Goal: Task Accomplishment & Management: Manage account settings

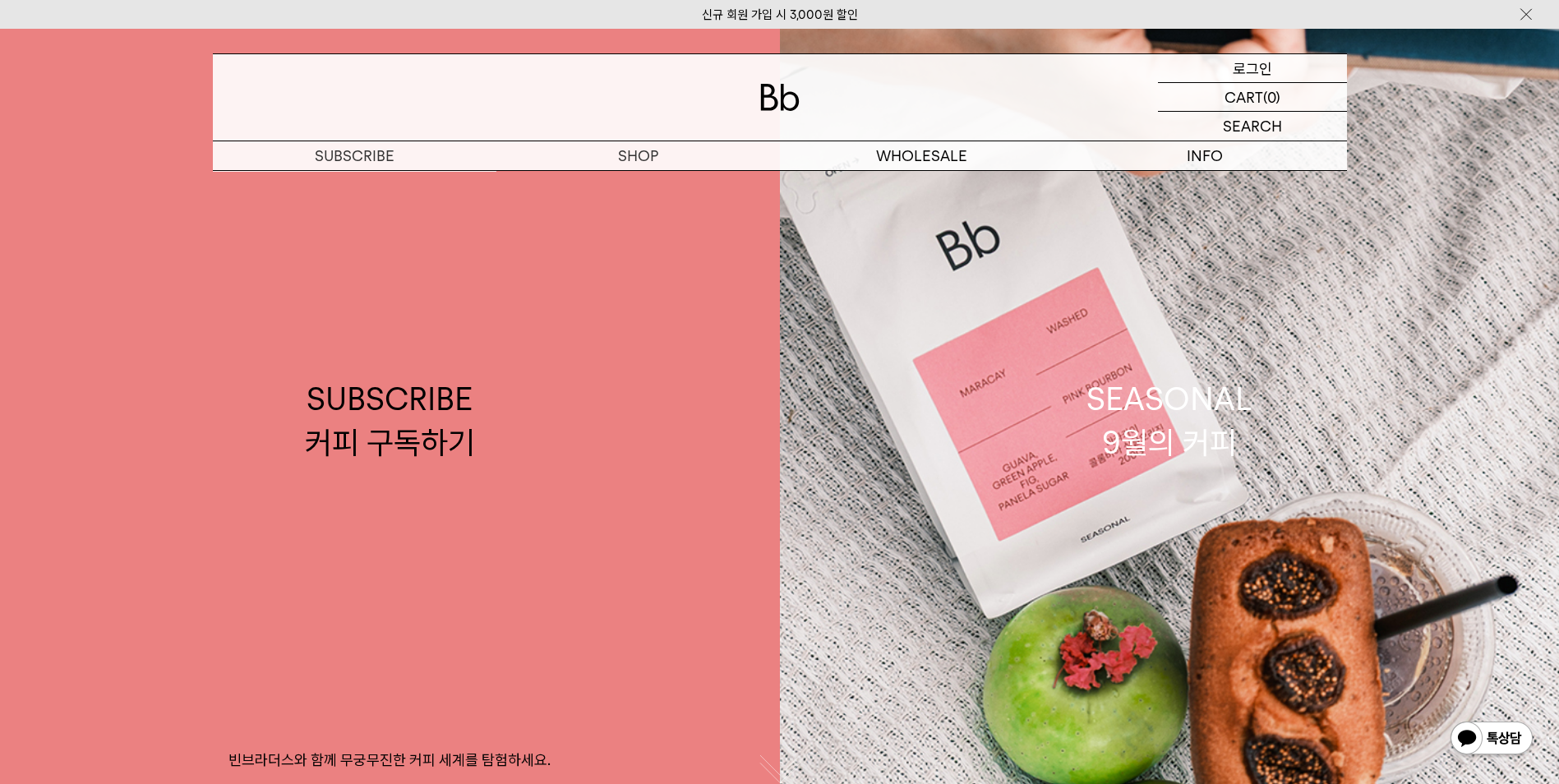
click at [1270, 71] on p "로그인" at bounding box center [1252, 68] width 39 height 28
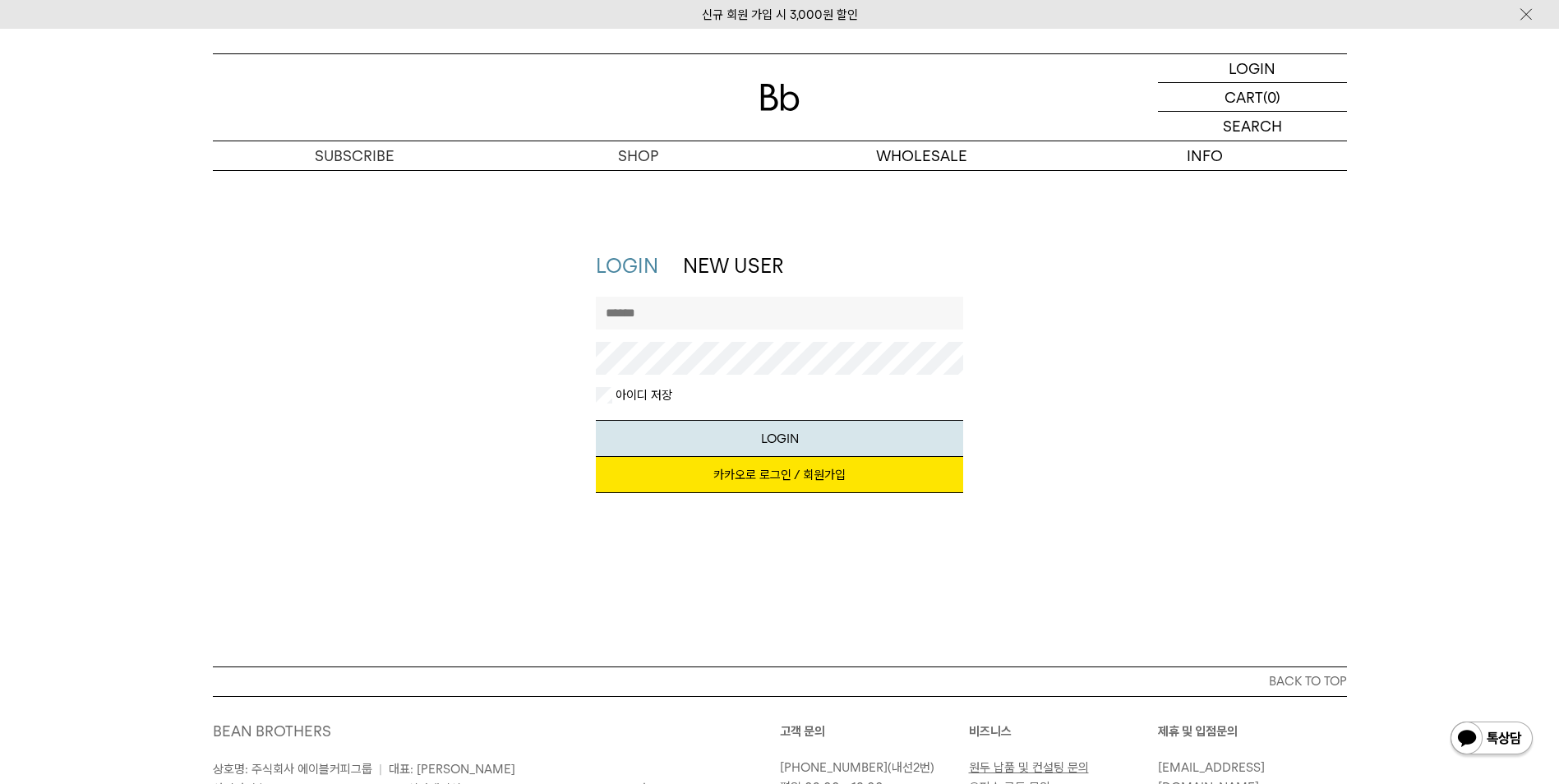
click at [843, 484] on link "카카오로 로그인 / 회원가입" at bounding box center [779, 475] width 367 height 36
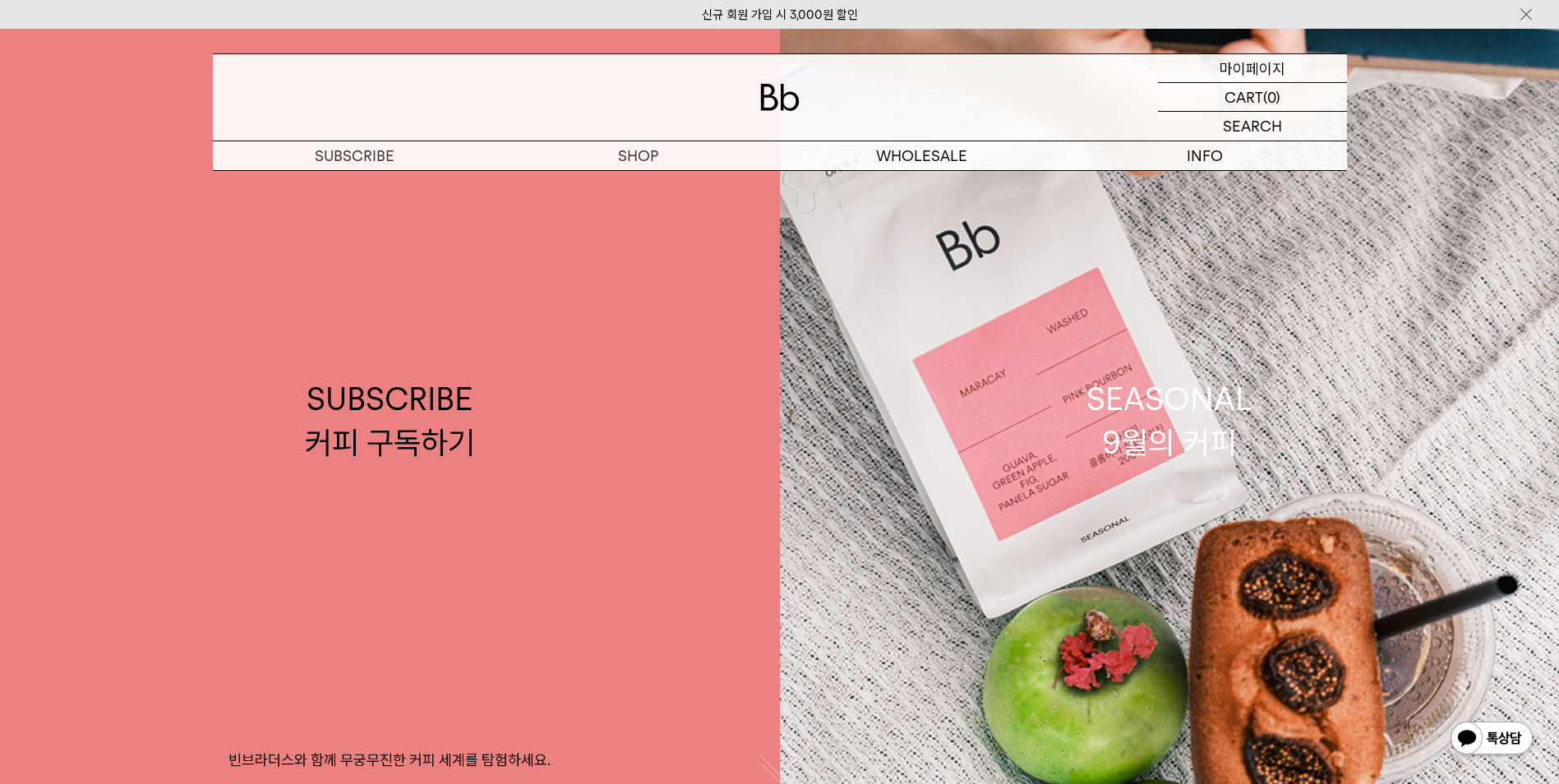
click at [1251, 68] on p "마이페이지" at bounding box center [1252, 68] width 66 height 28
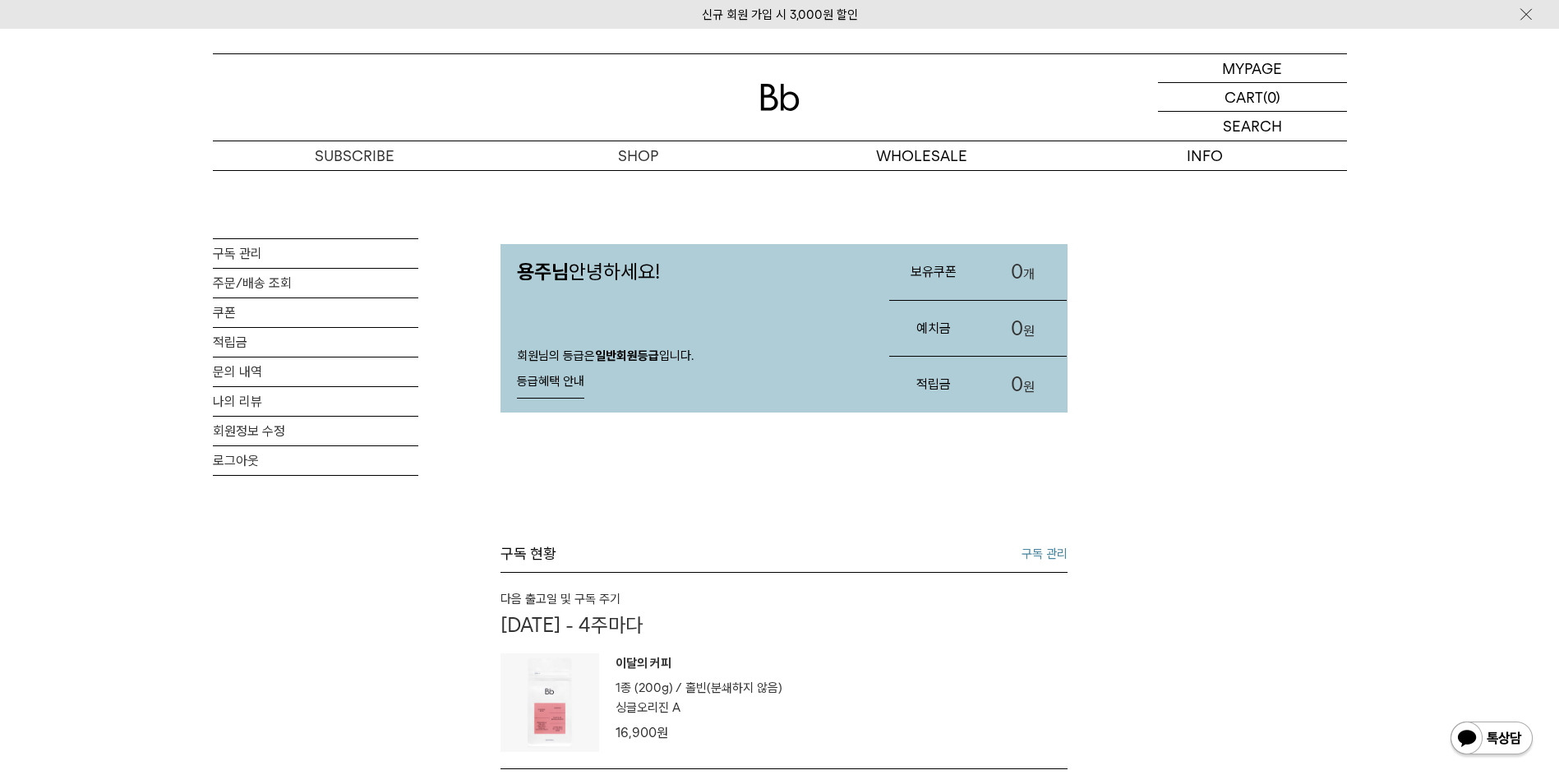
scroll to position [165, 0]
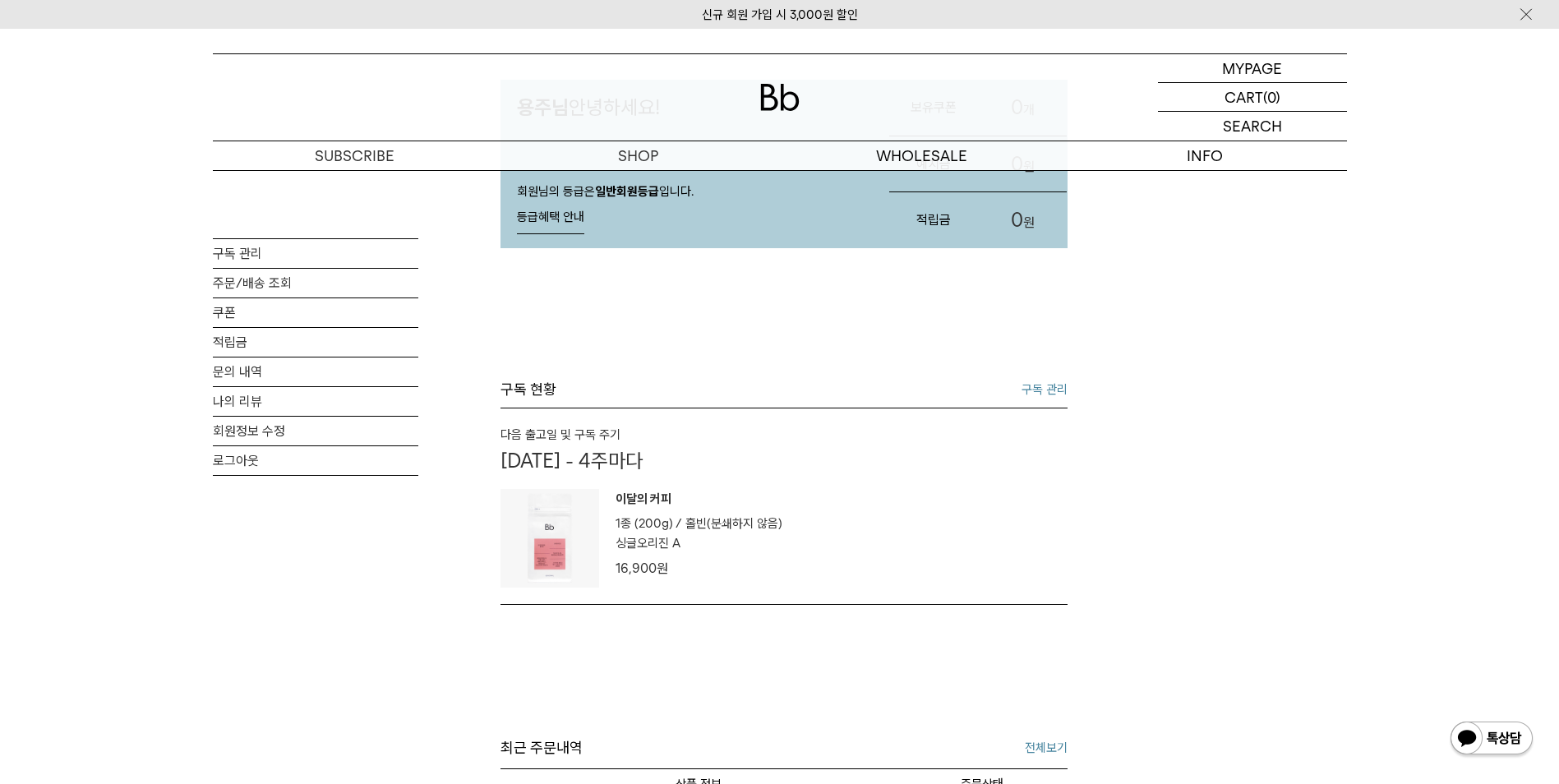
click at [1032, 388] on link "구독 관리" at bounding box center [1044, 389] width 46 height 20
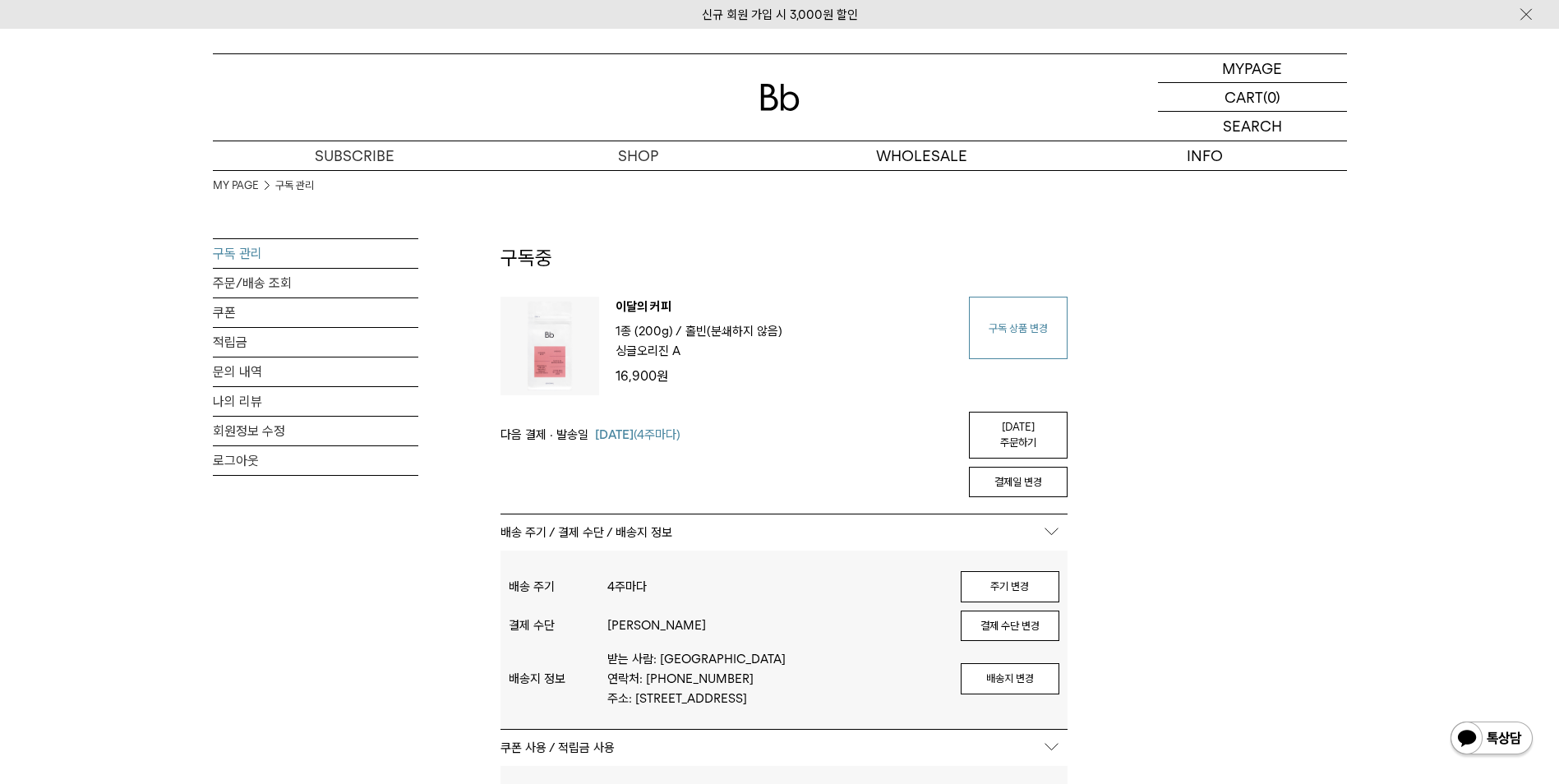
click at [1014, 328] on link "구독 상품 변경" at bounding box center [1018, 328] width 99 height 63
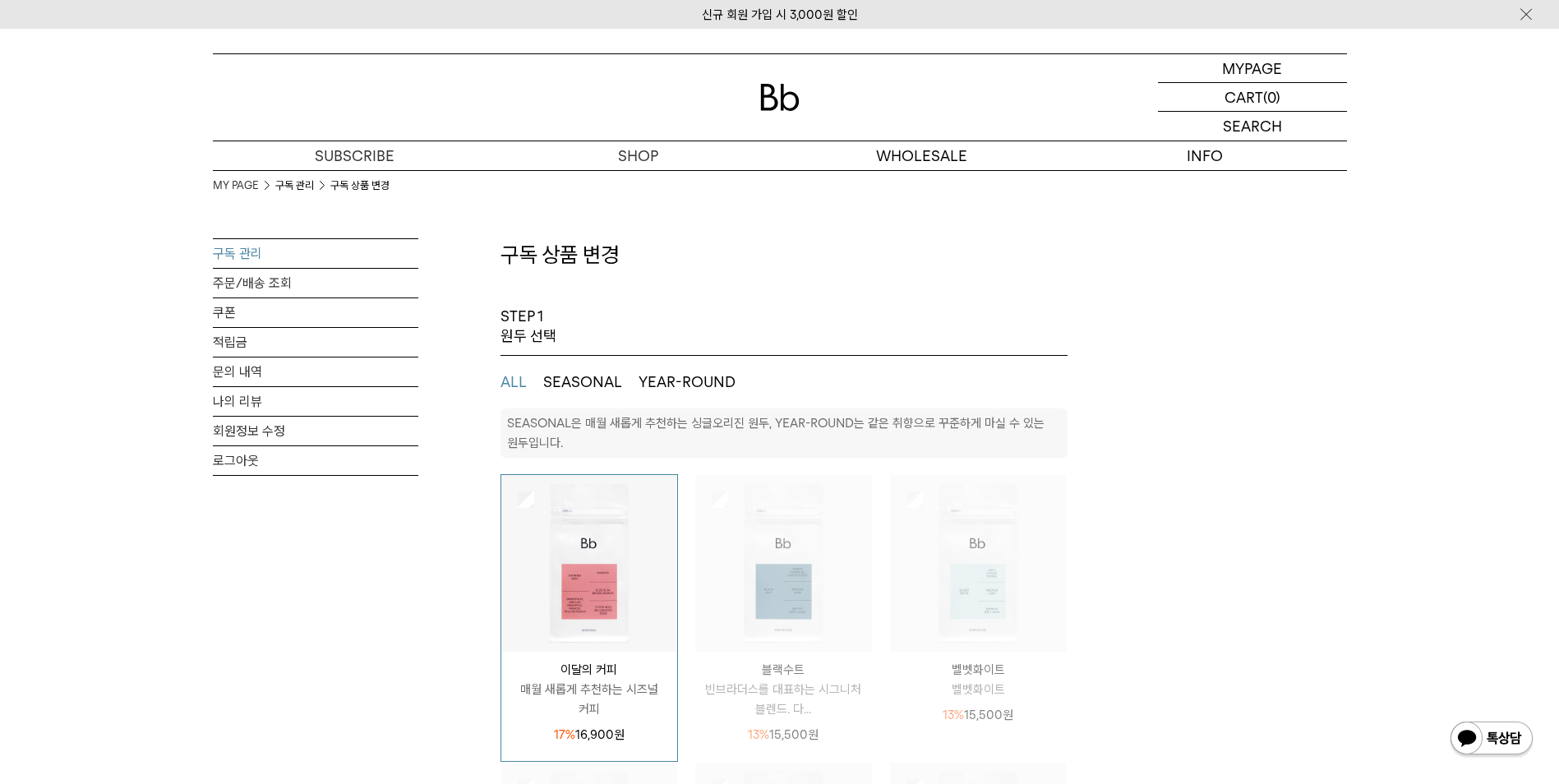
select select "**"
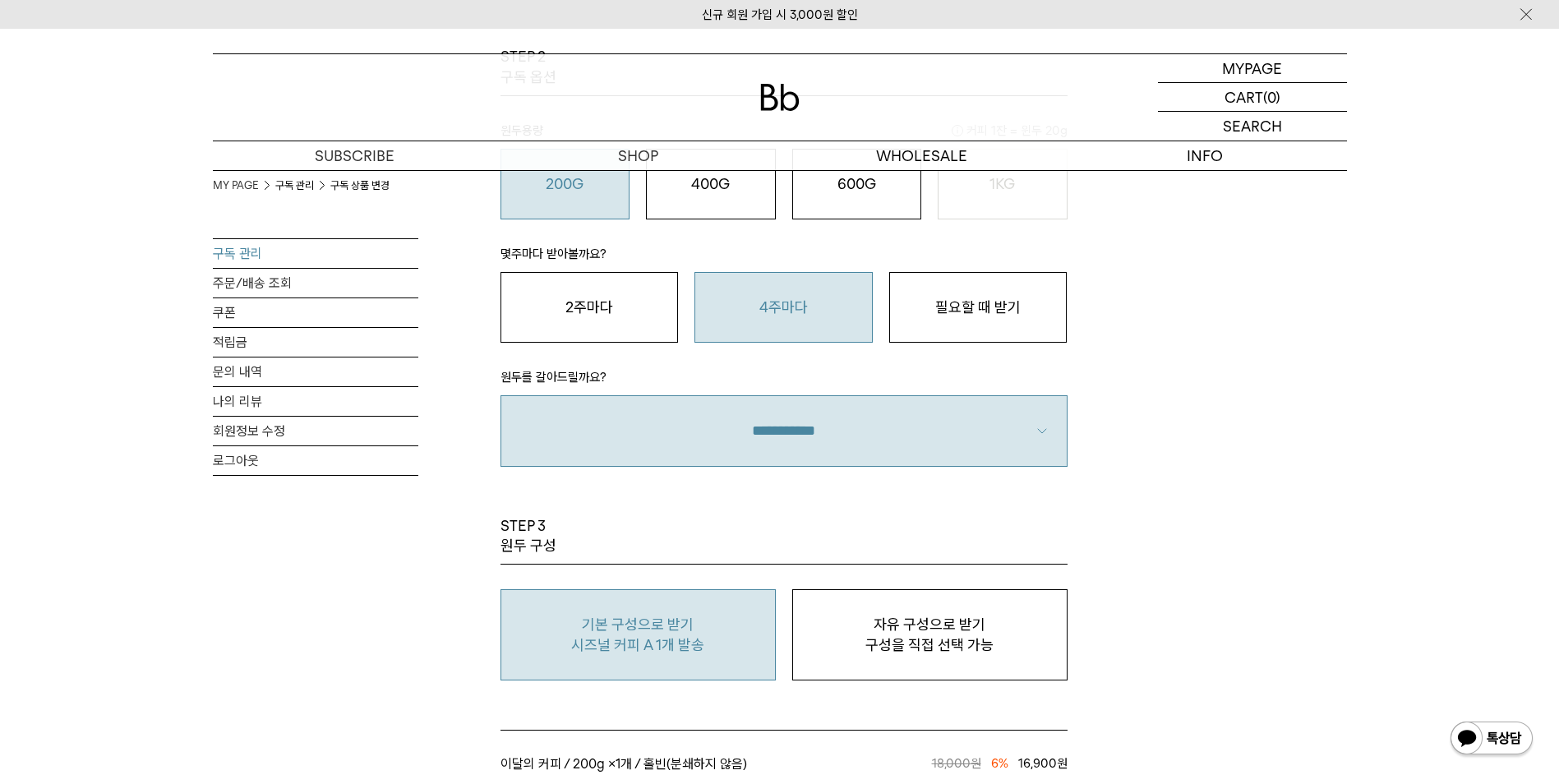
scroll to position [1151, 0]
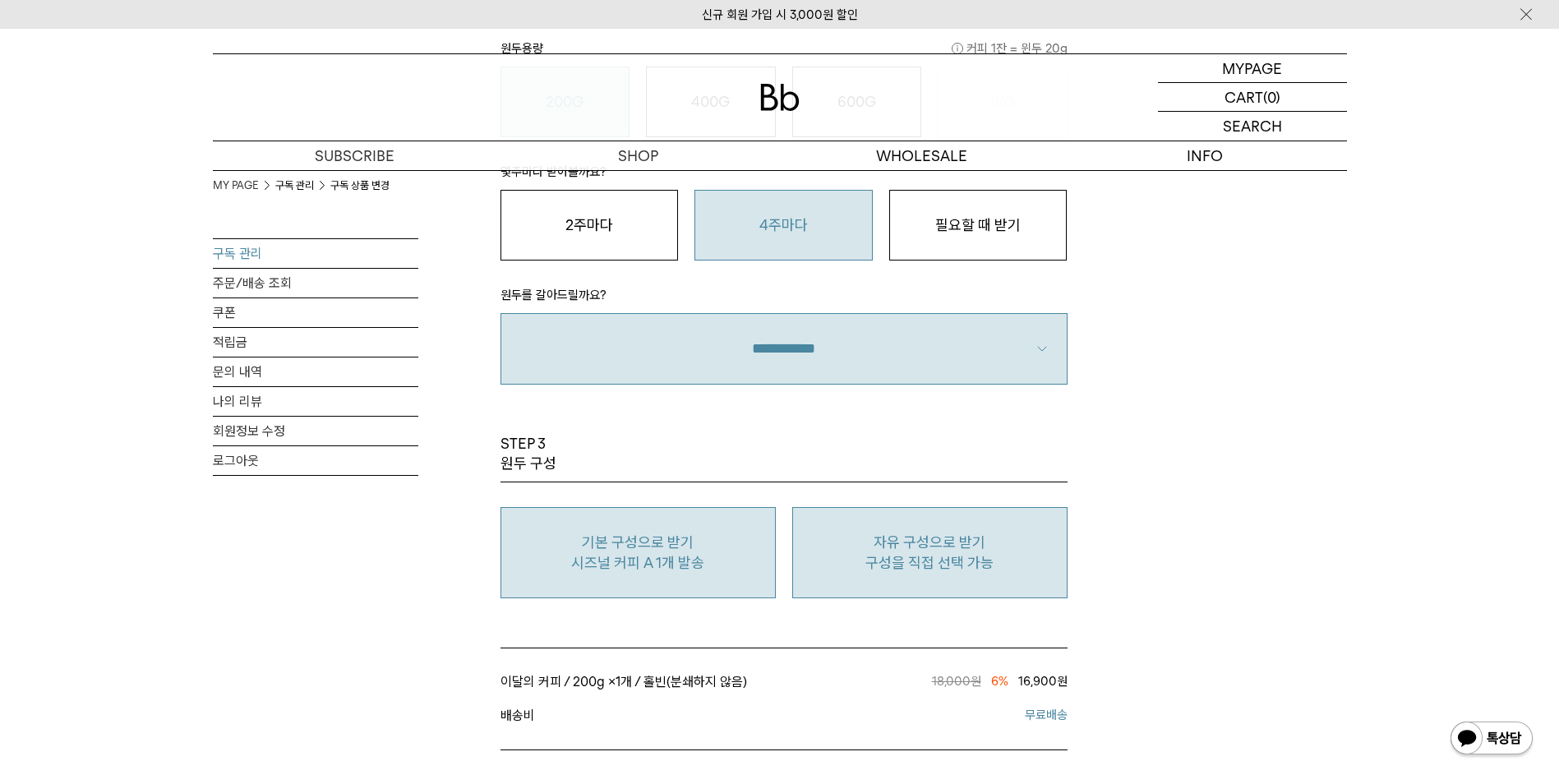
click at [920, 566] on p "구성을 직접 선택 가능" at bounding box center [930, 563] width 257 height 20
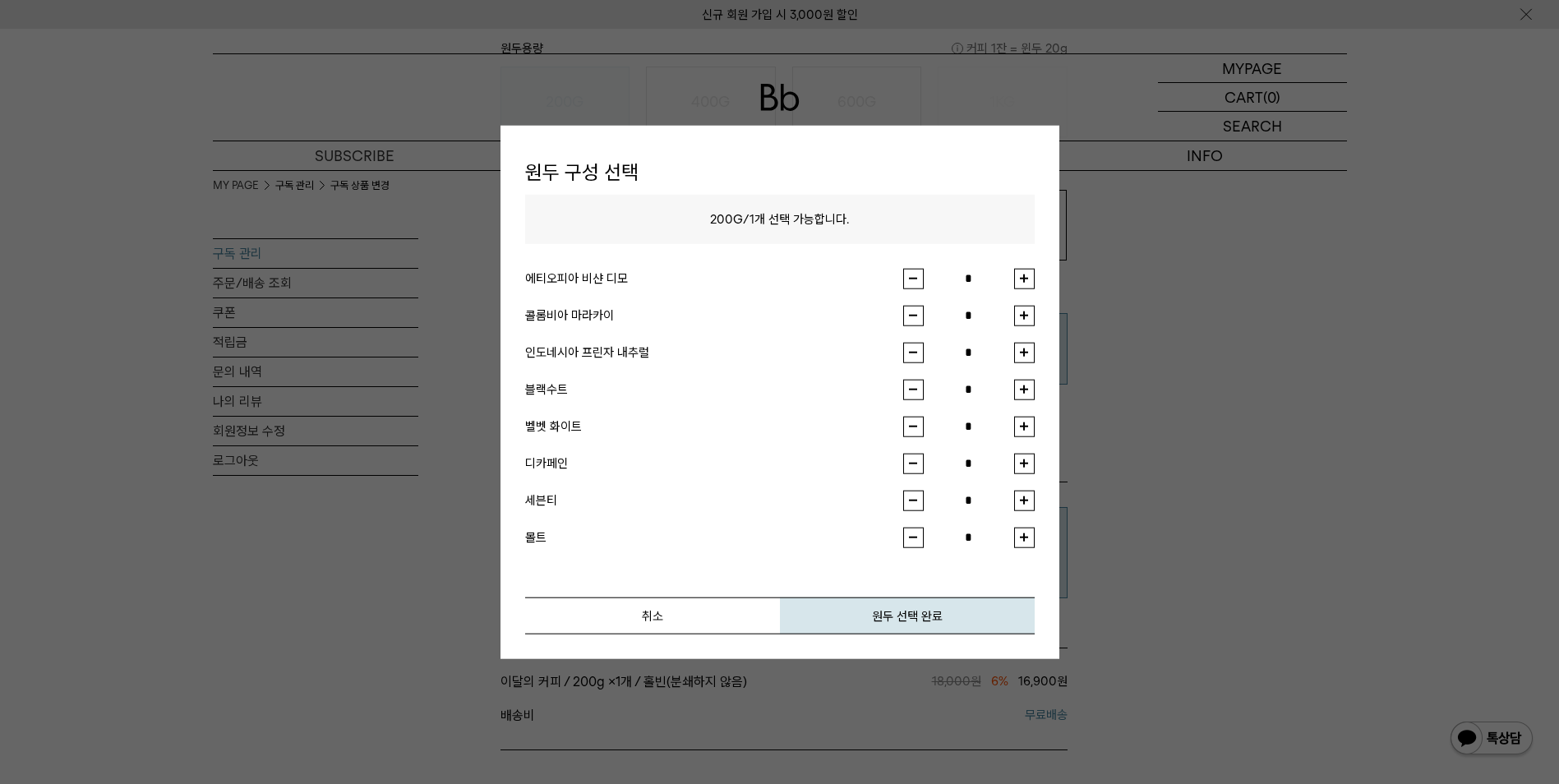
click at [1016, 281] on button "button" at bounding box center [1024, 278] width 21 height 21
type input "*"
click at [906, 608] on button "원두 선택 완료" at bounding box center [907, 615] width 255 height 37
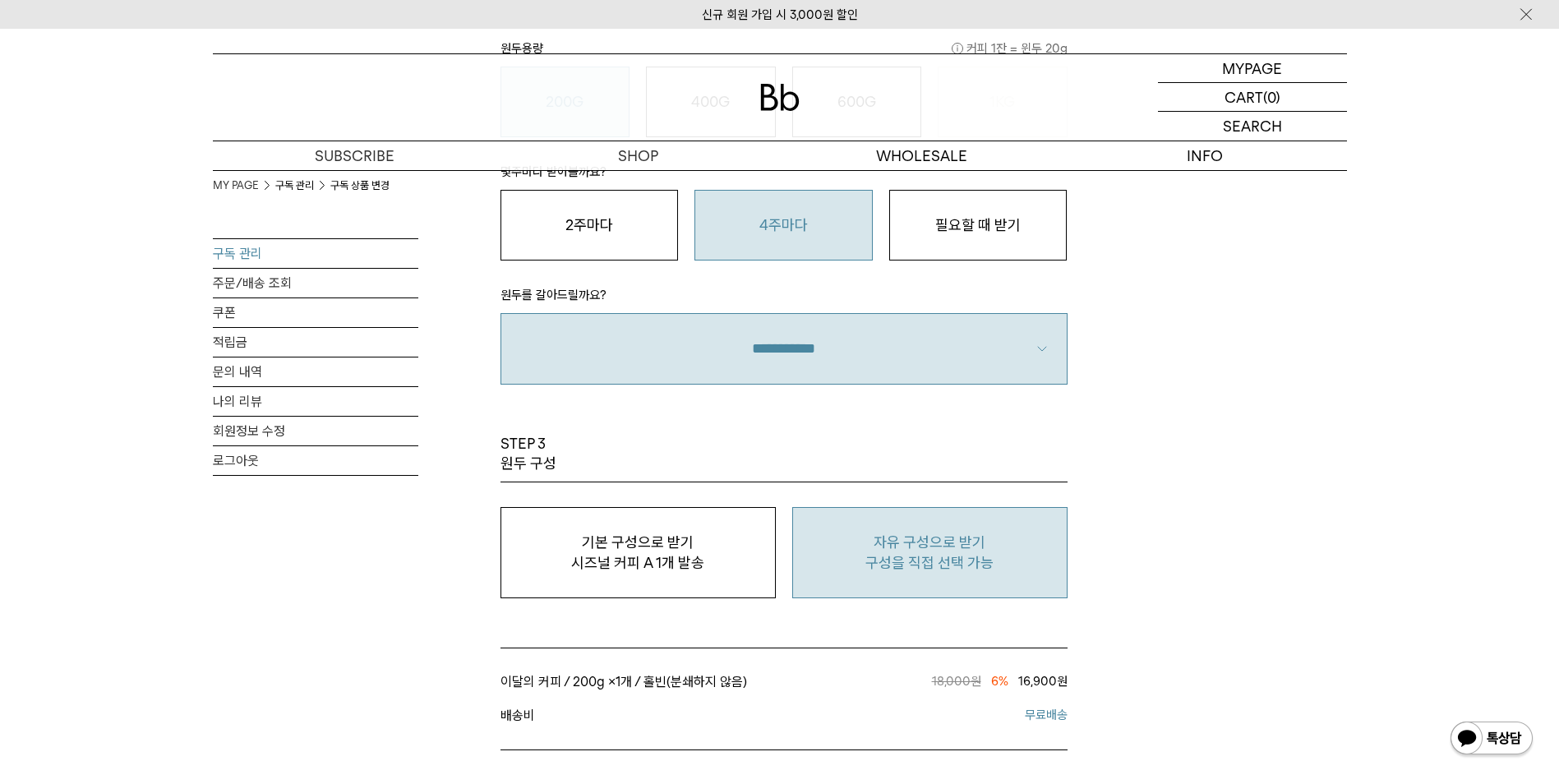
scroll to position [1643, 0]
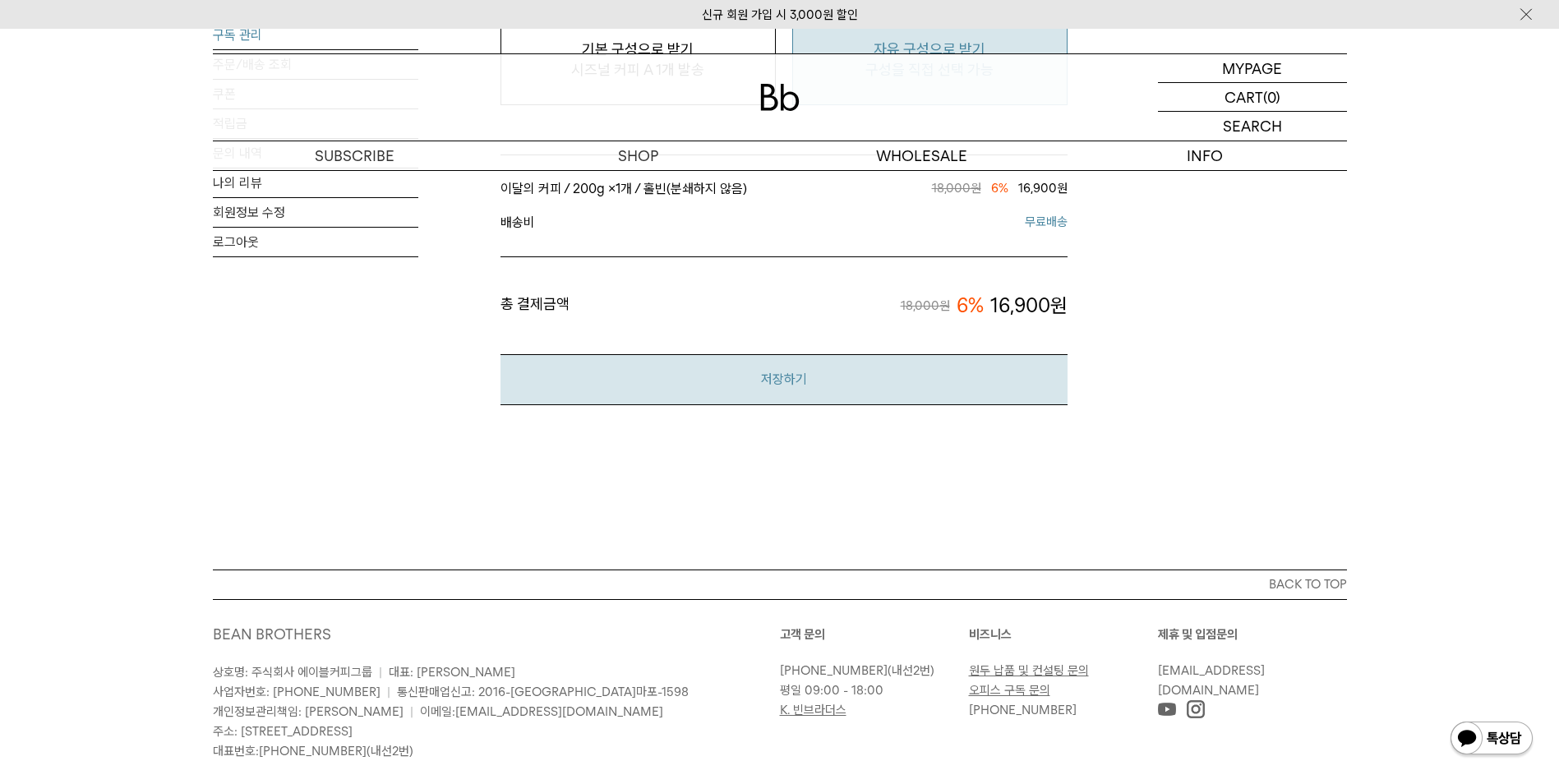
click at [792, 393] on button "저장하기" at bounding box center [784, 379] width 567 height 50
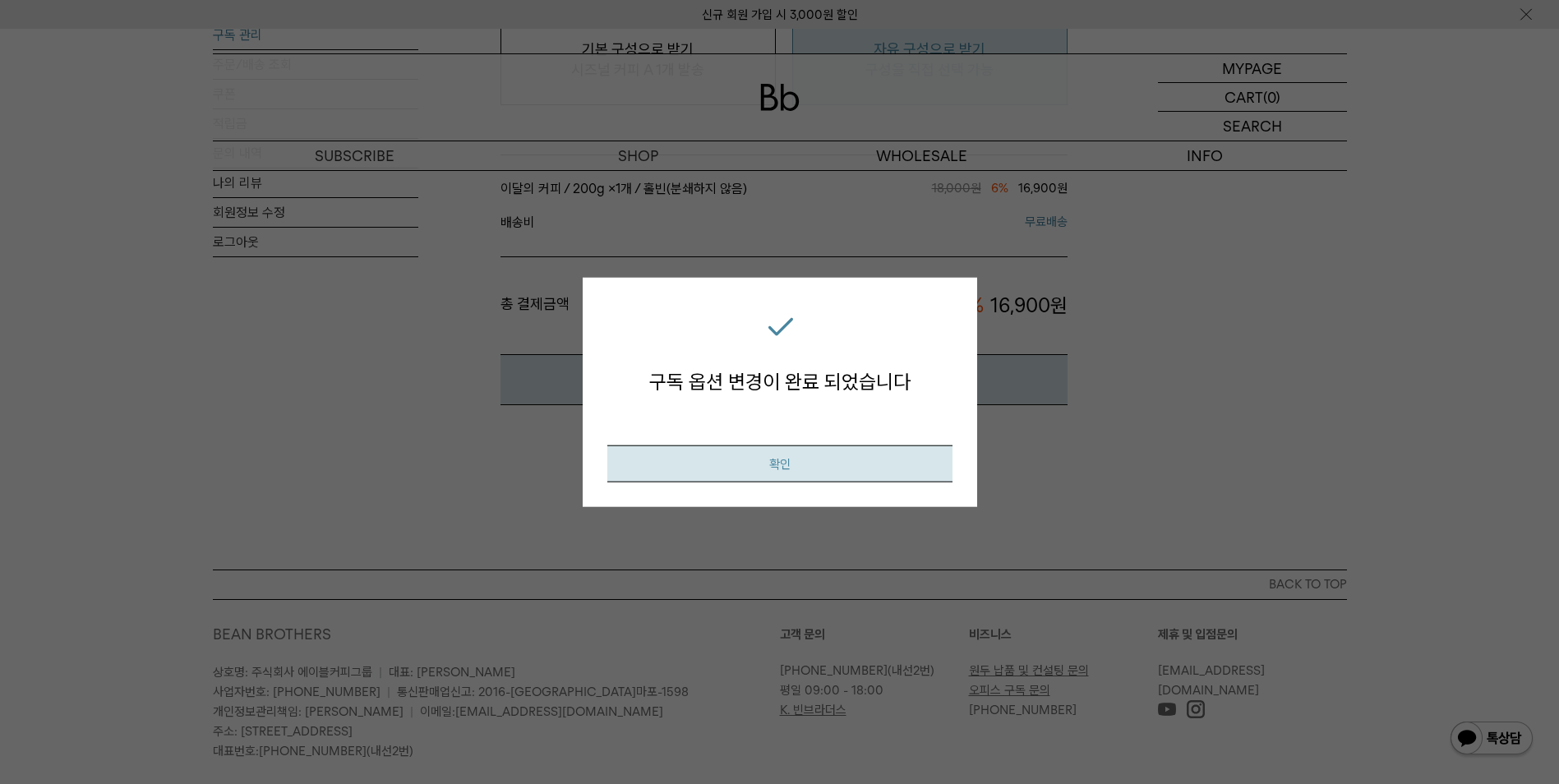
click at [786, 472] on button "확인" at bounding box center [780, 463] width 345 height 37
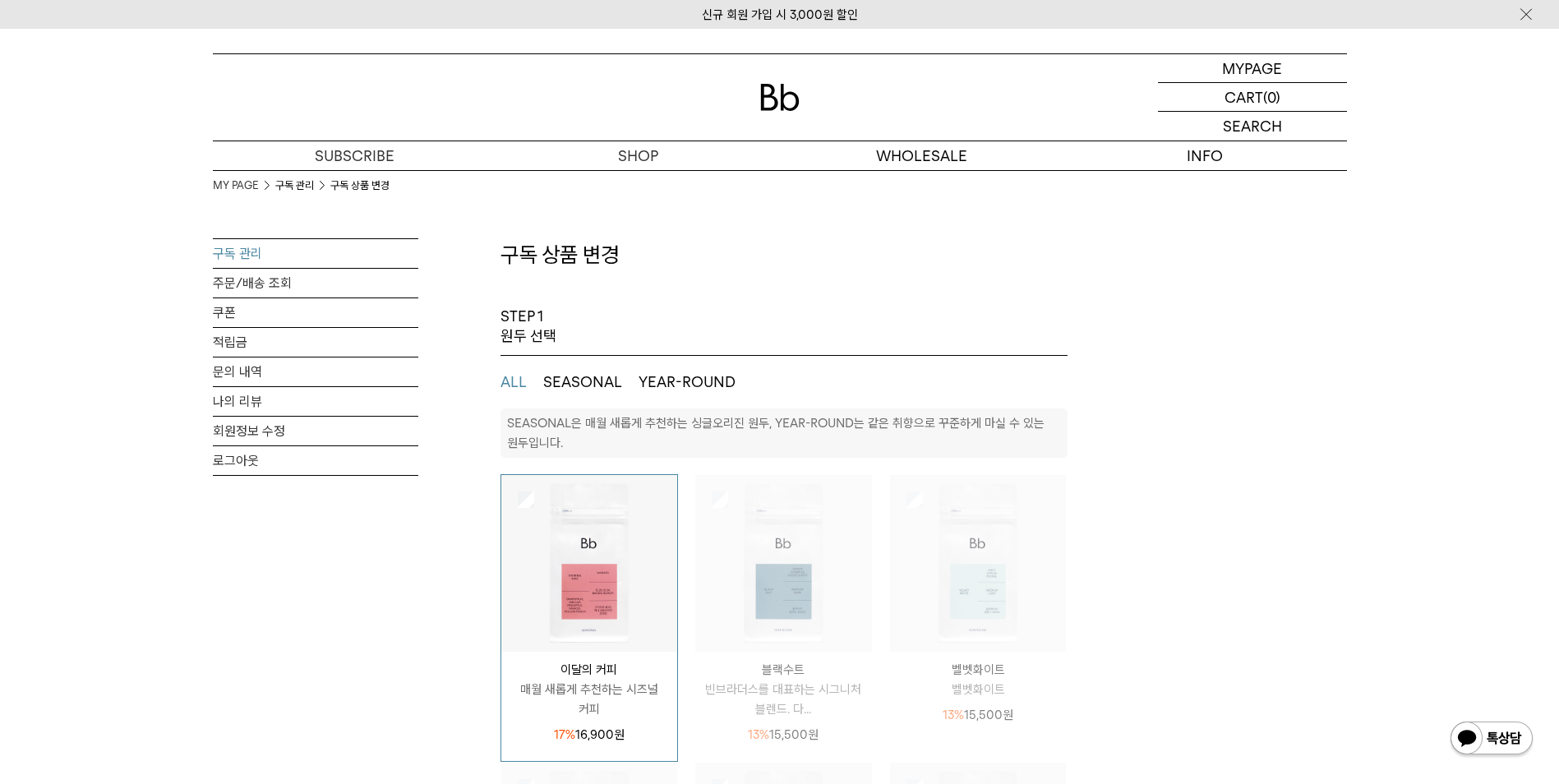
select select "**"
